Goal: Information Seeking & Learning: Learn about a topic

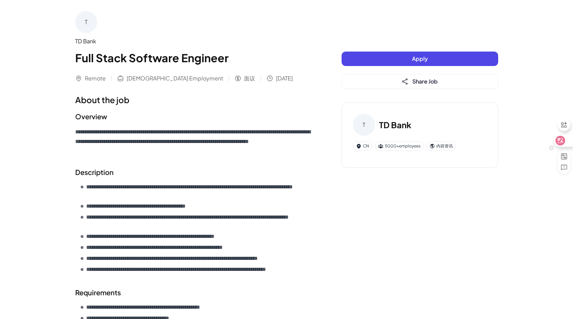
click at [563, 139] on icon at bounding box center [561, 140] width 6 height 5
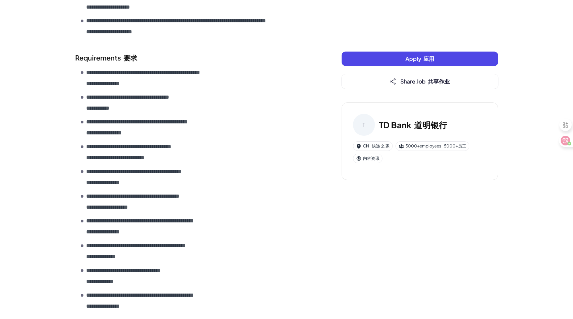
scroll to position [398, 0]
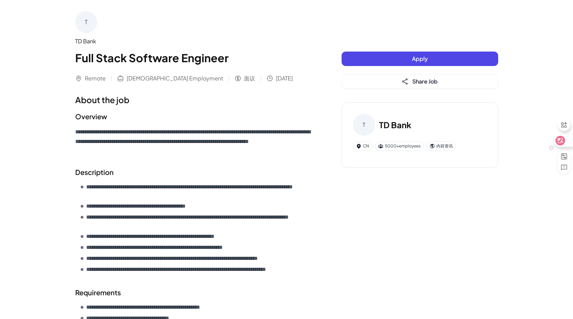
click at [564, 142] on icon at bounding box center [561, 141] width 10 height 10
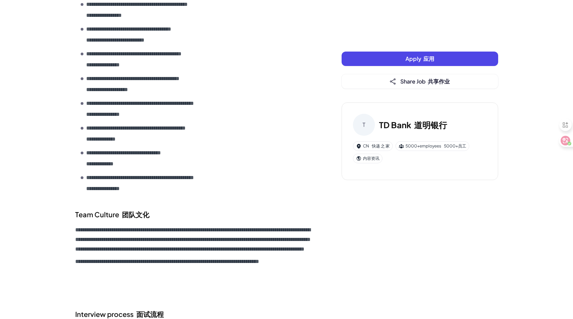
scroll to position [544, 0]
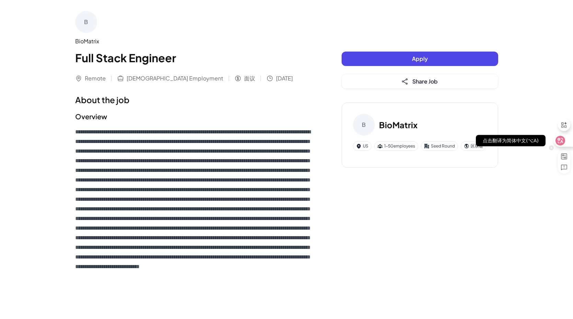
click at [562, 141] on icon at bounding box center [561, 140] width 6 height 5
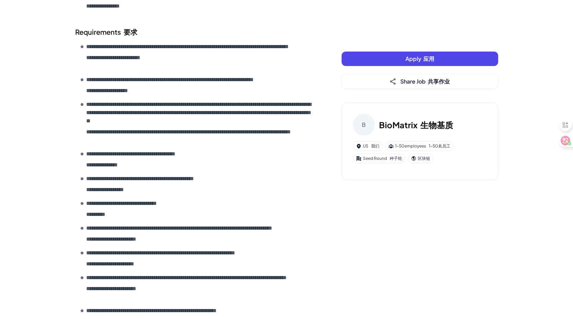
scroll to position [922, 0]
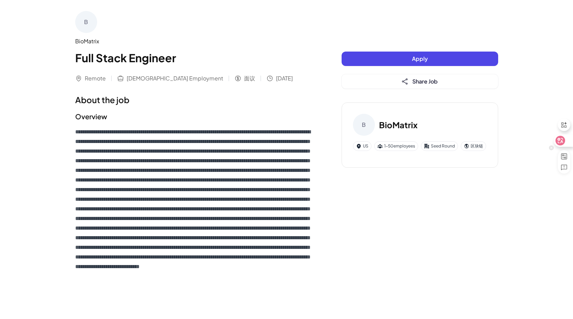
click at [561, 141] on icon at bounding box center [561, 140] width 6 height 5
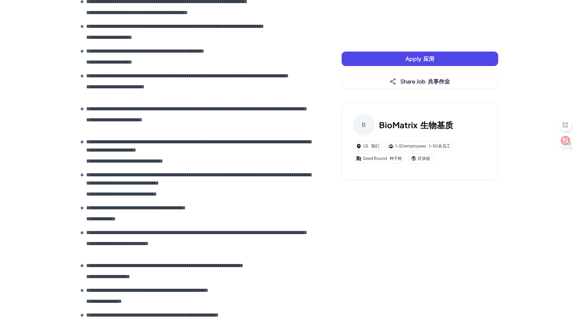
scroll to position [562, 0]
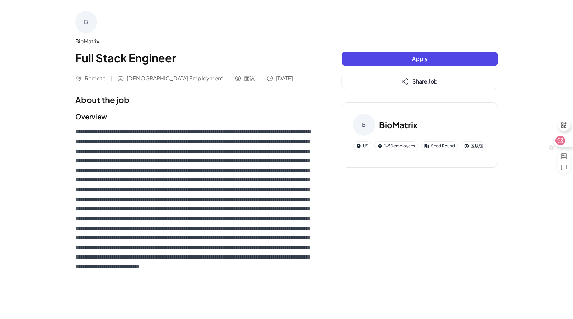
click at [567, 140] on div at bounding box center [563, 140] width 19 height 12
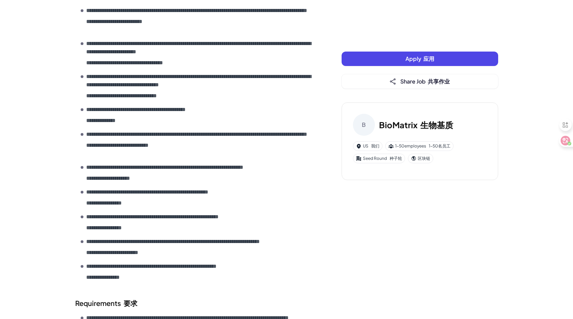
scroll to position [766, 0]
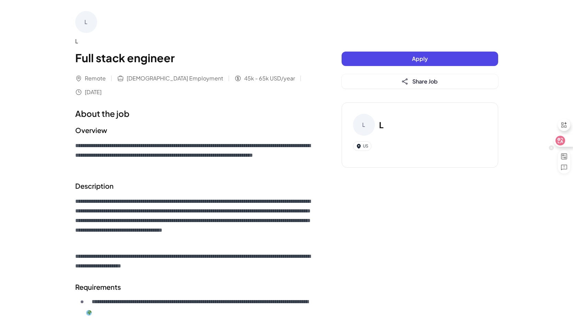
click at [564, 140] on icon at bounding box center [561, 141] width 10 height 10
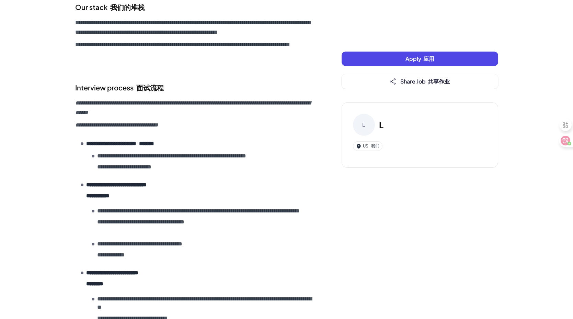
scroll to position [738, 0]
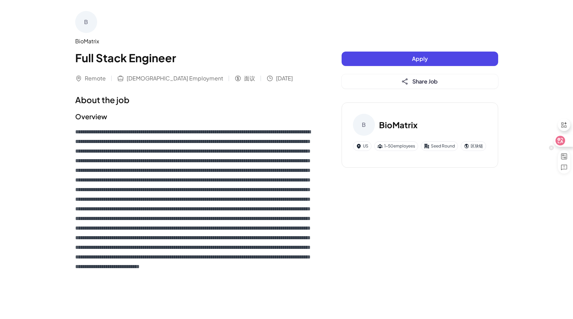
click at [561, 141] on icon at bounding box center [561, 140] width 6 height 5
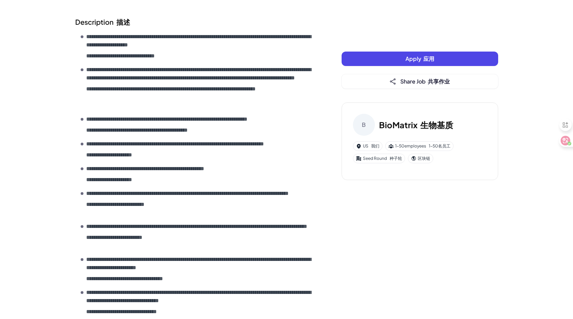
scroll to position [409, 0]
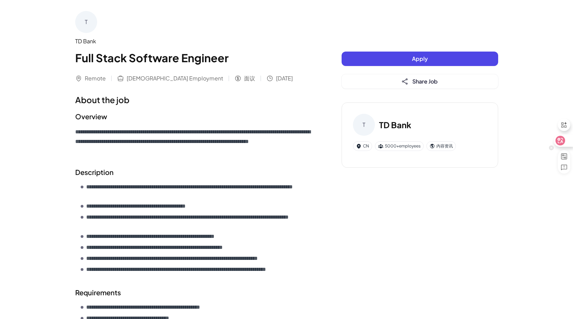
click at [563, 140] on icon at bounding box center [560, 140] width 7 height 7
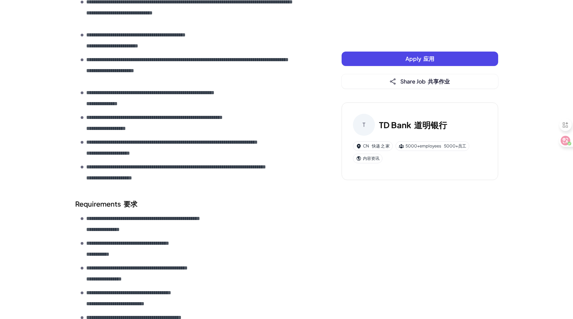
scroll to position [256, 0]
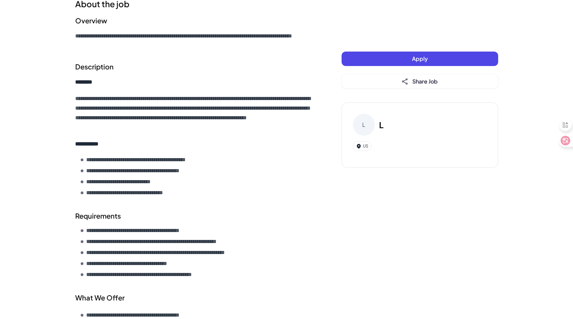
scroll to position [109, 0]
click at [564, 141] on icon at bounding box center [561, 141] width 10 height 10
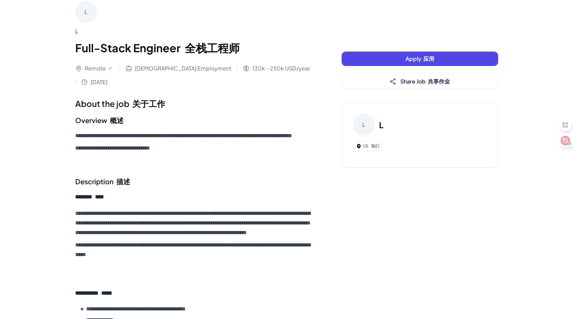
scroll to position [0, 0]
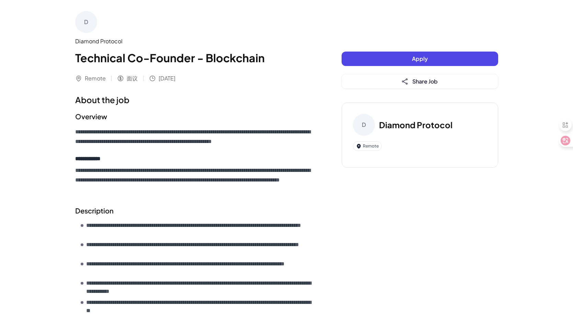
scroll to position [153, 0]
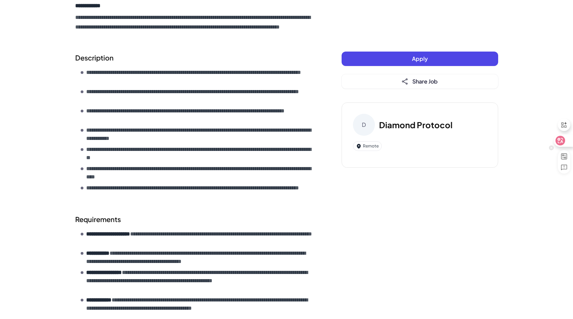
click at [567, 140] on div at bounding box center [563, 140] width 19 height 12
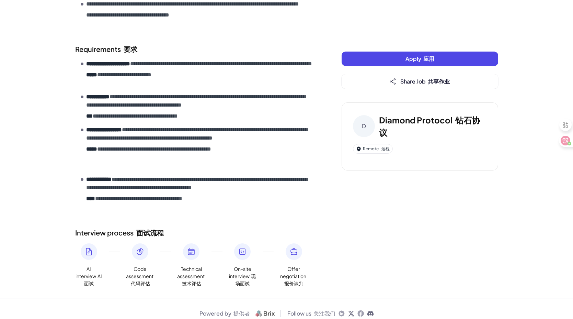
scroll to position [450, 0]
